Goal: Information Seeking & Learning: Learn about a topic

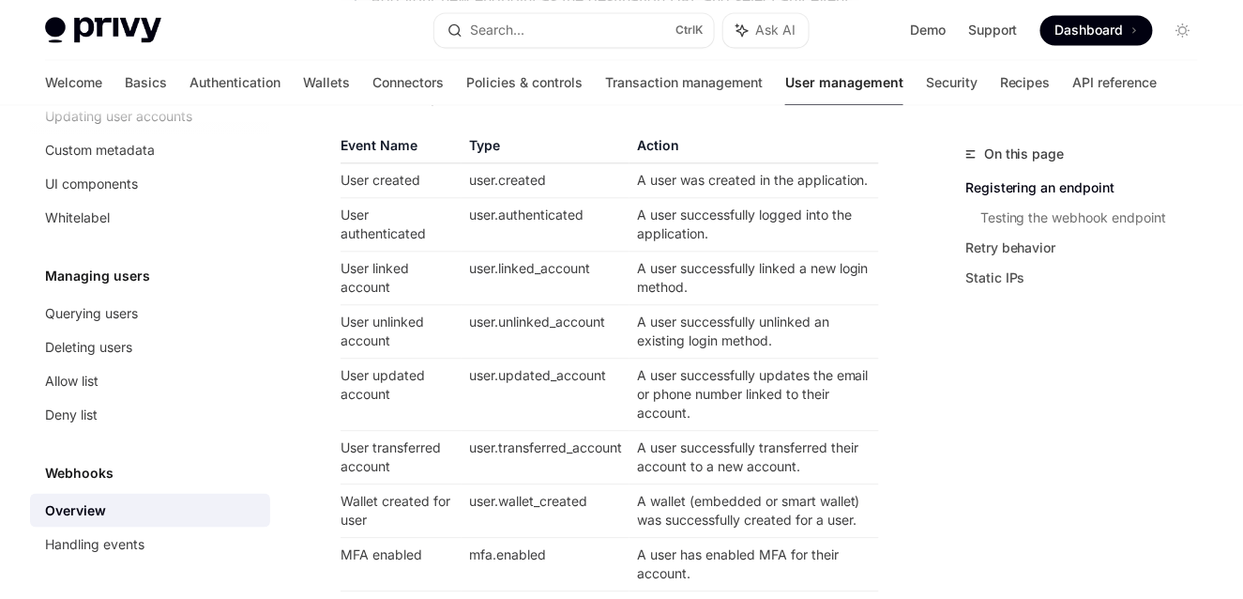
scroll to position [1170, 0]
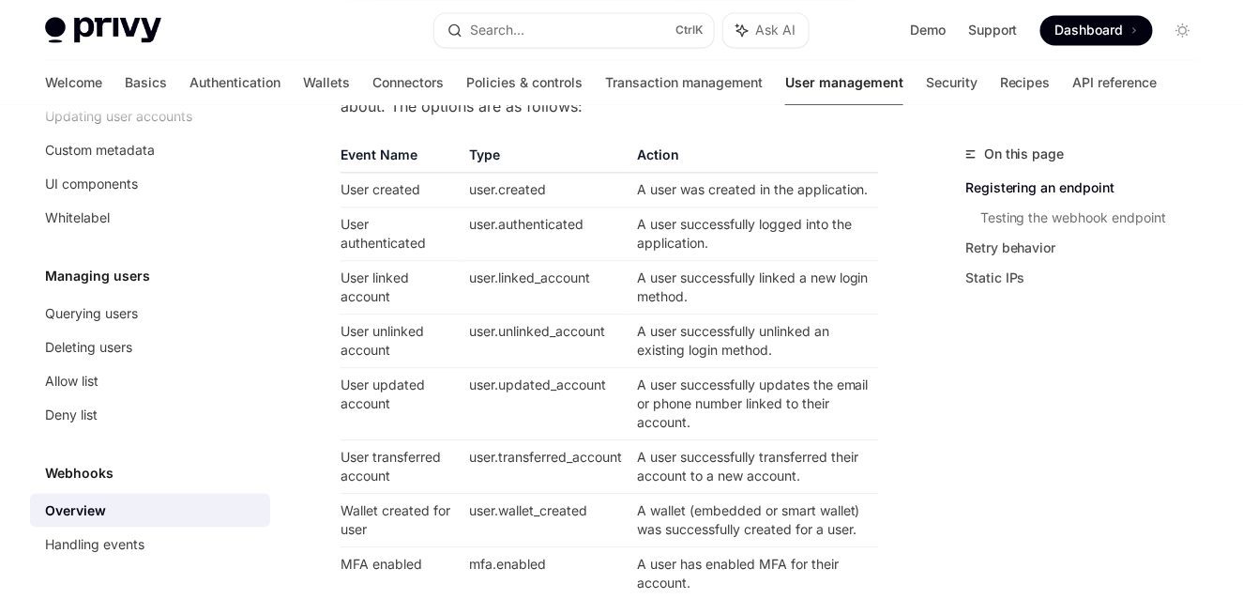
click at [381, 207] on td "User authenticated" at bounding box center [401, 233] width 121 height 53
click at [755, 261] on td "A user successfully linked a new login method." at bounding box center [755, 287] width 250 height 53
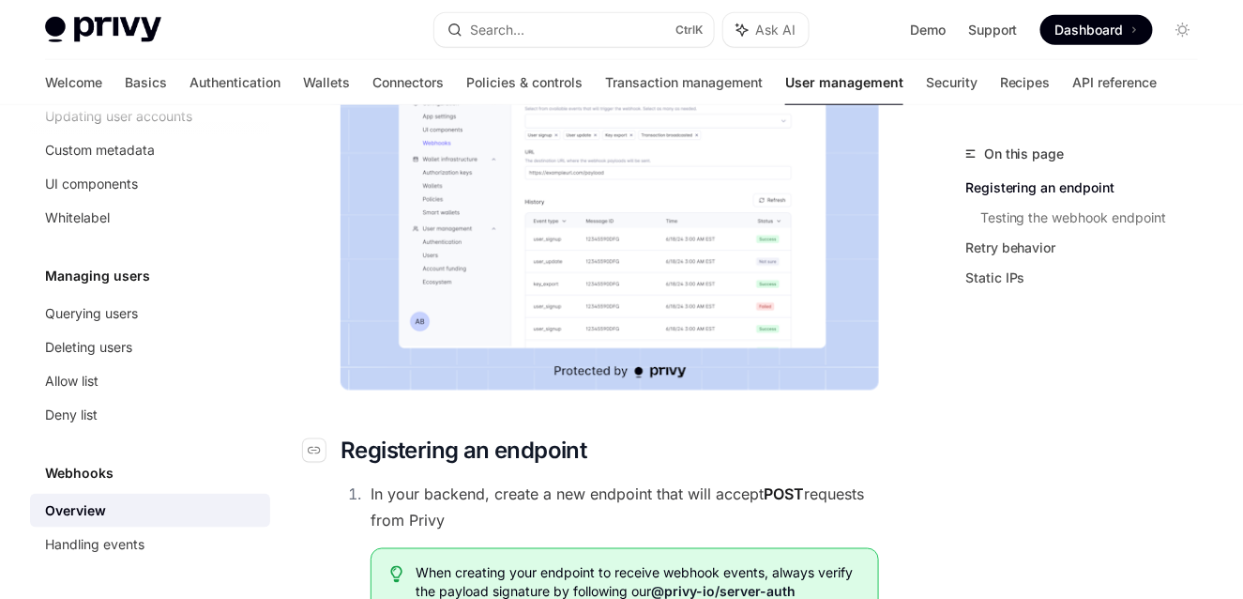
scroll to position [478, 0]
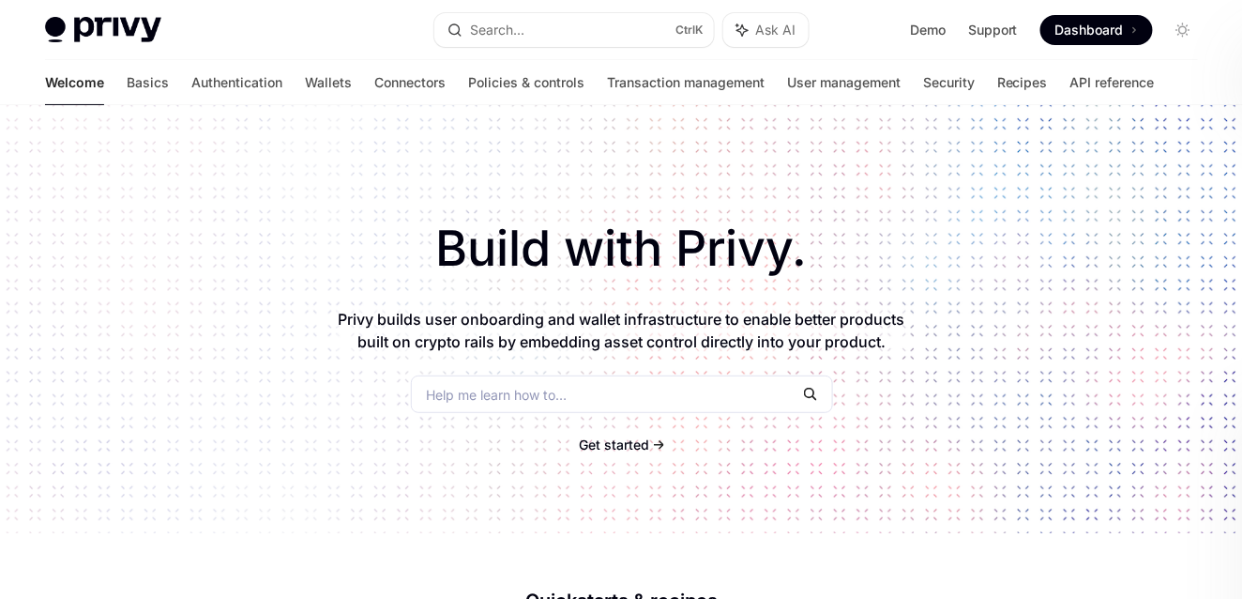
type textarea "*"
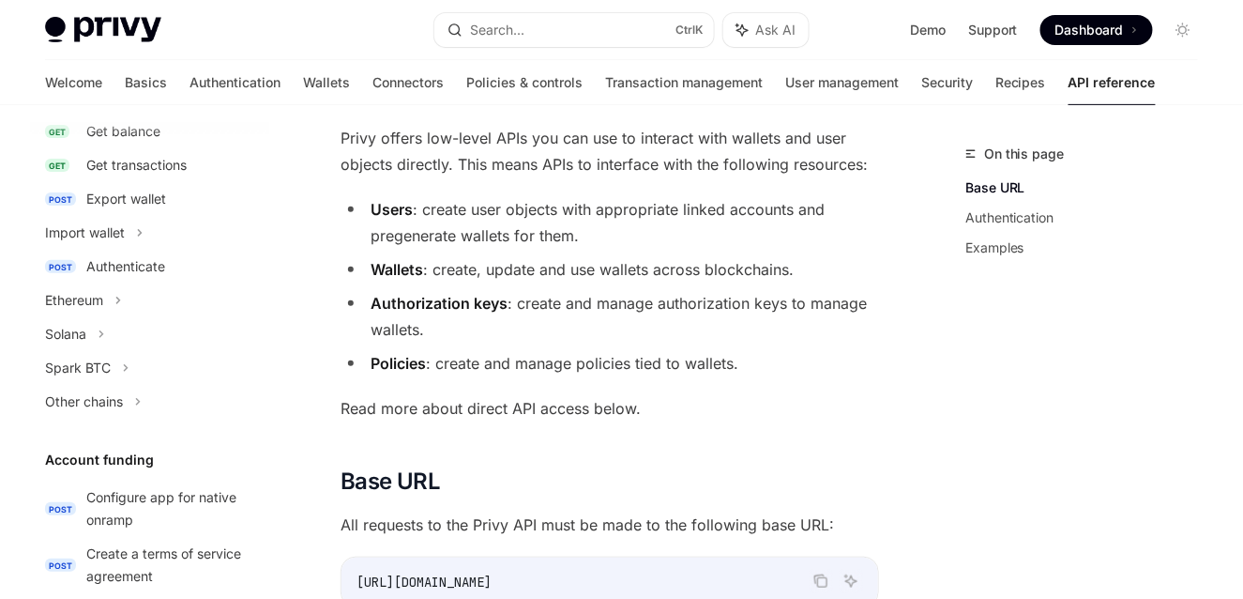
scroll to position [348, 0]
click at [137, 263] on div "Authenticate" at bounding box center [125, 269] width 79 height 23
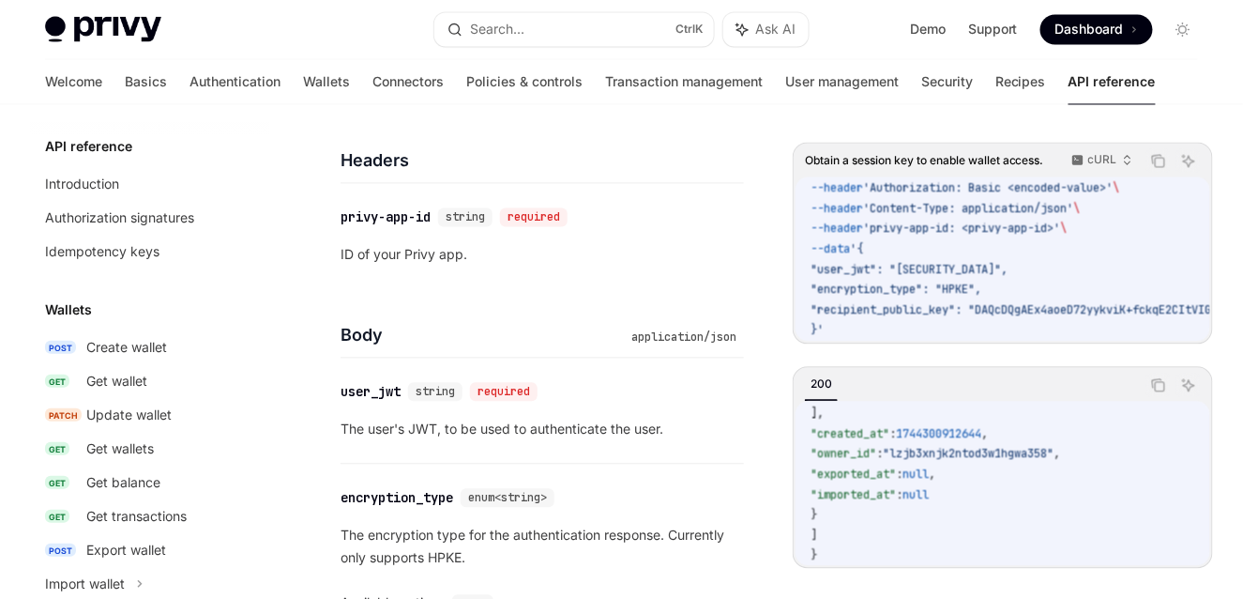
scroll to position [944, 0]
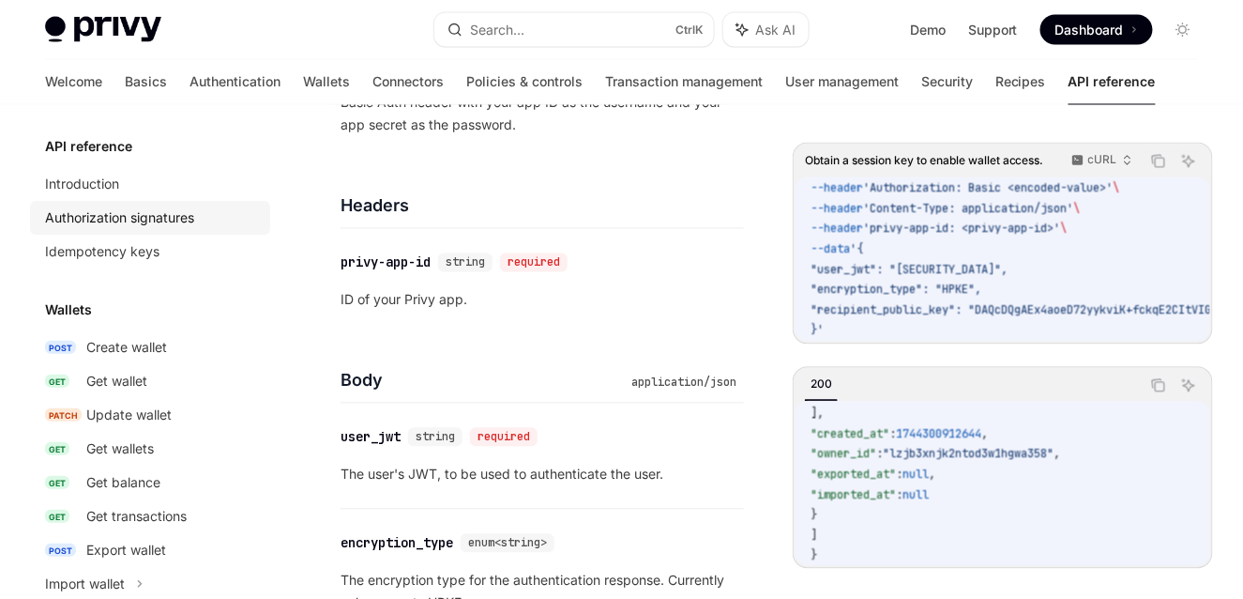
click at [153, 223] on div "Authorization signatures" at bounding box center [119, 217] width 149 height 23
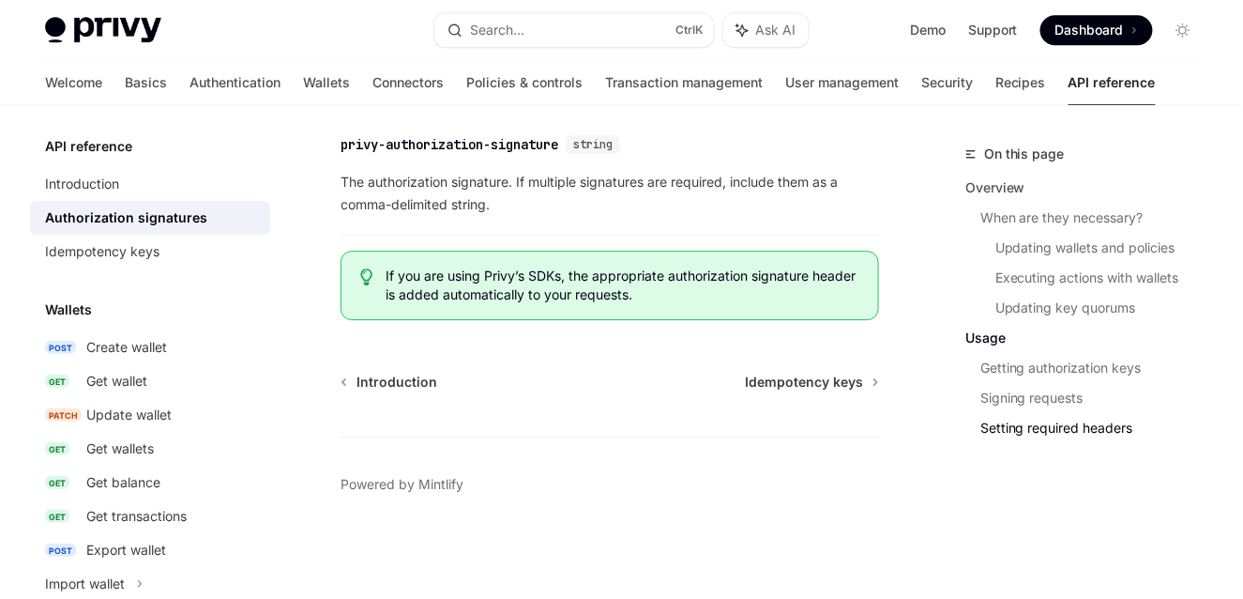
scroll to position [3388, 0]
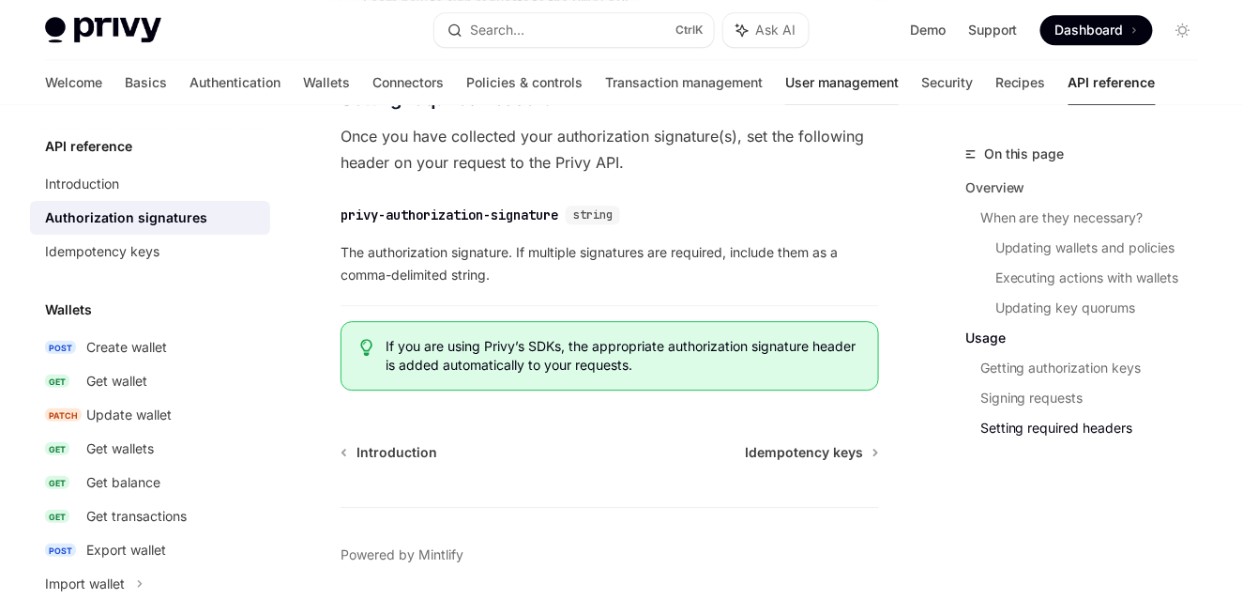
click at [785, 84] on link "User management" at bounding box center [842, 82] width 114 height 45
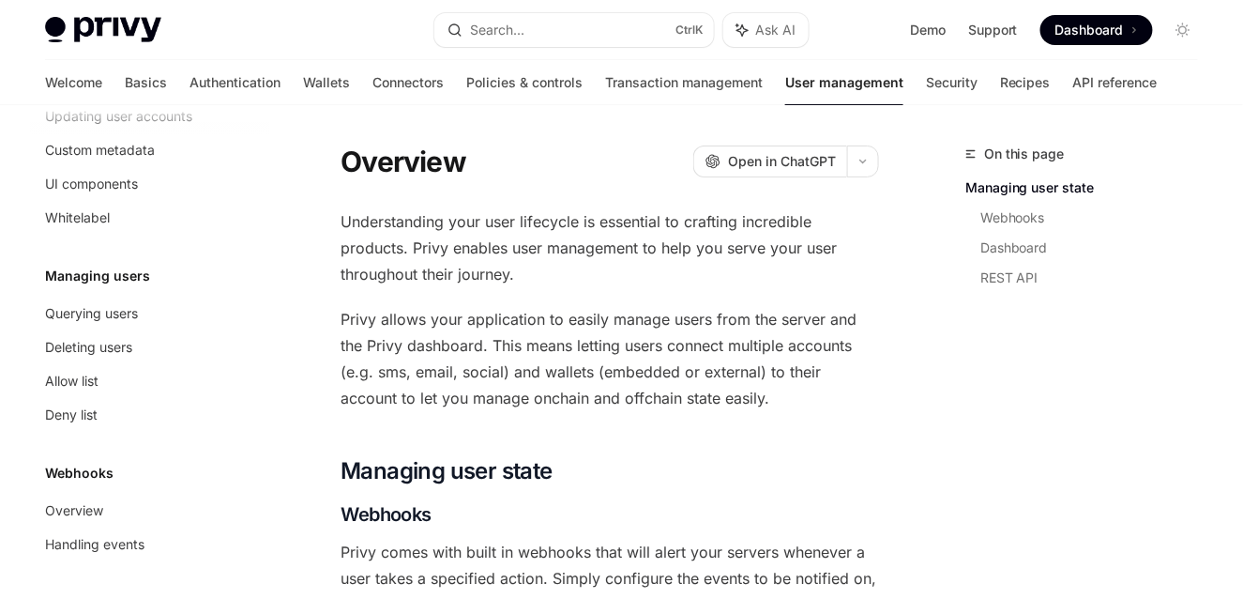
scroll to position [132, 0]
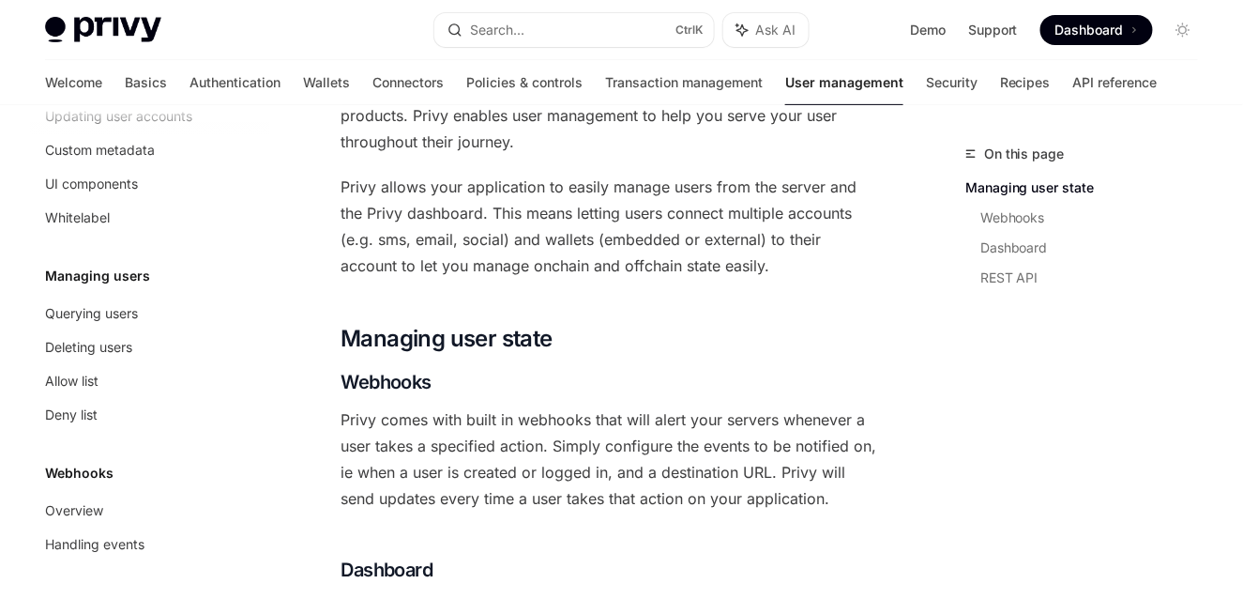
click at [127, 308] on div "Querying users" at bounding box center [91, 313] width 93 height 23
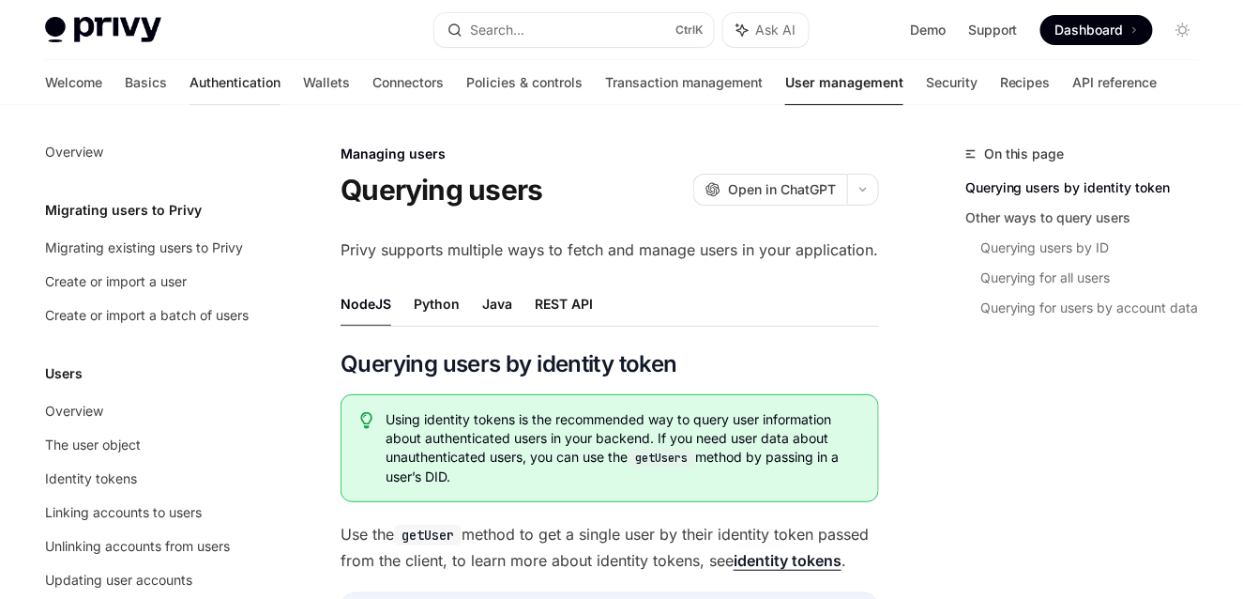
click at [190, 87] on link "Authentication" at bounding box center [235, 82] width 91 height 45
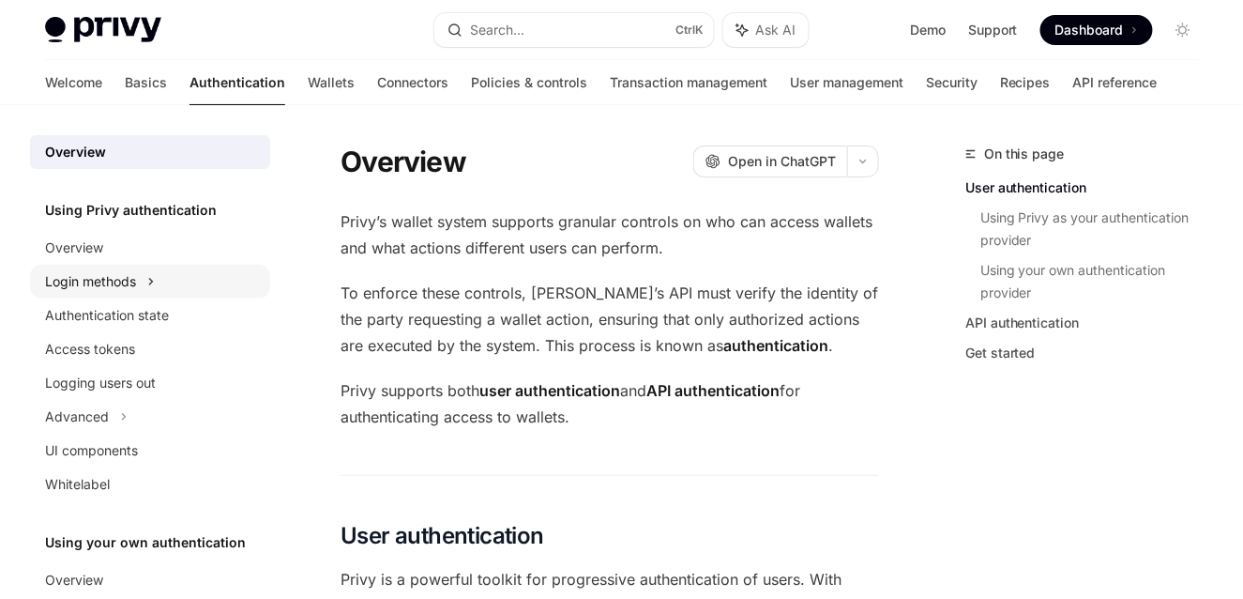
click at [146, 277] on div "Login methods" at bounding box center [150, 282] width 240 height 34
type textarea "*"
